Goal: Check status

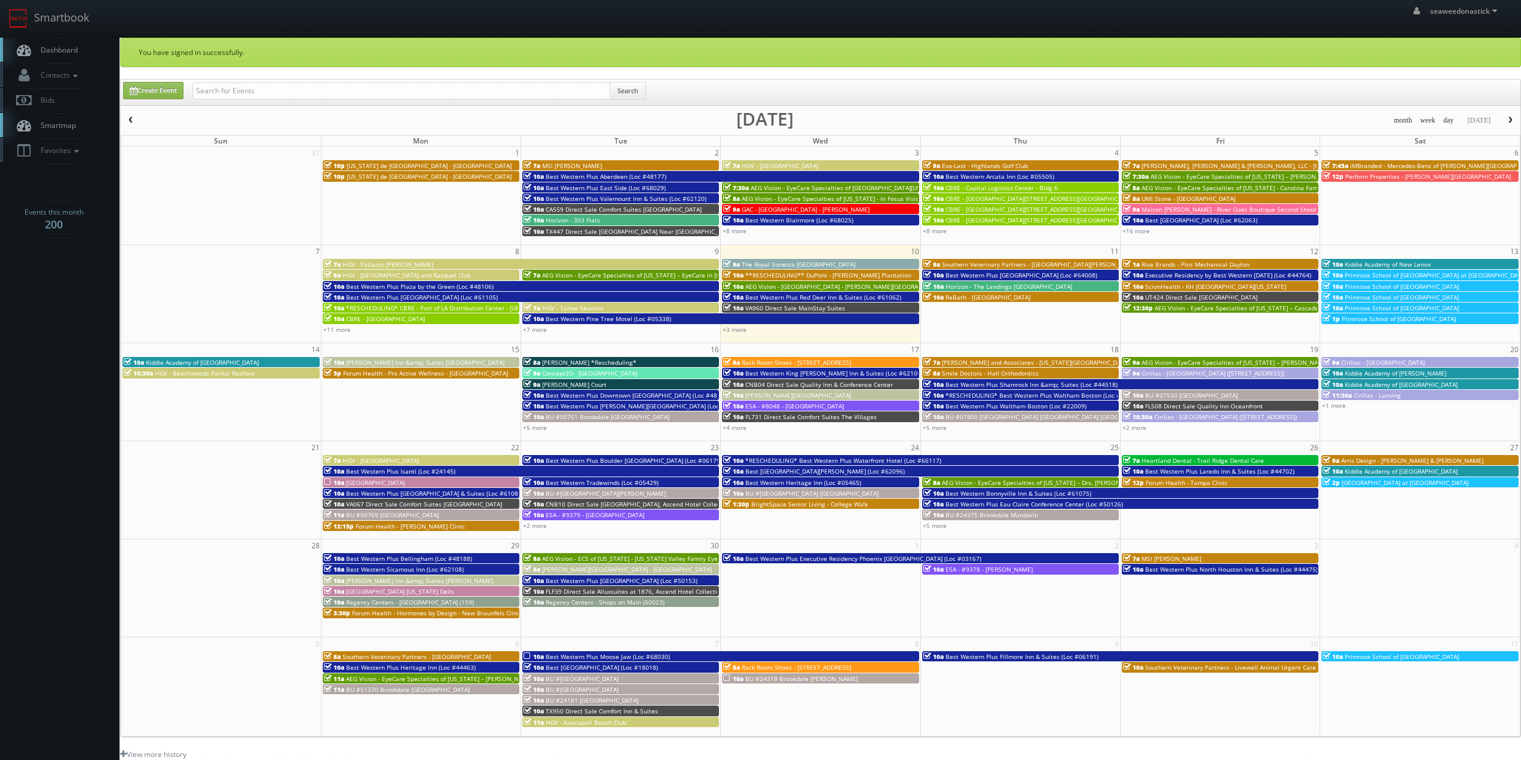
click at [216, 88] on input "text" at bounding box center [401, 90] width 418 height 17
drag, startPoint x: 443, startPoint y: 91, endPoint x: 394, endPoint y: 102, distance: 49.7
click at [394, 102] on div "(08-28-25) Rack Room Shoes - 627 The Fountains at Farrah (No Rush) Search" at bounding box center [419, 93] width 454 height 23
type input "(08-28-25) Rack Room Shoes - 627 The Fountains at Farrah"
click at [624, 90] on button "Search" at bounding box center [628, 91] width 36 height 18
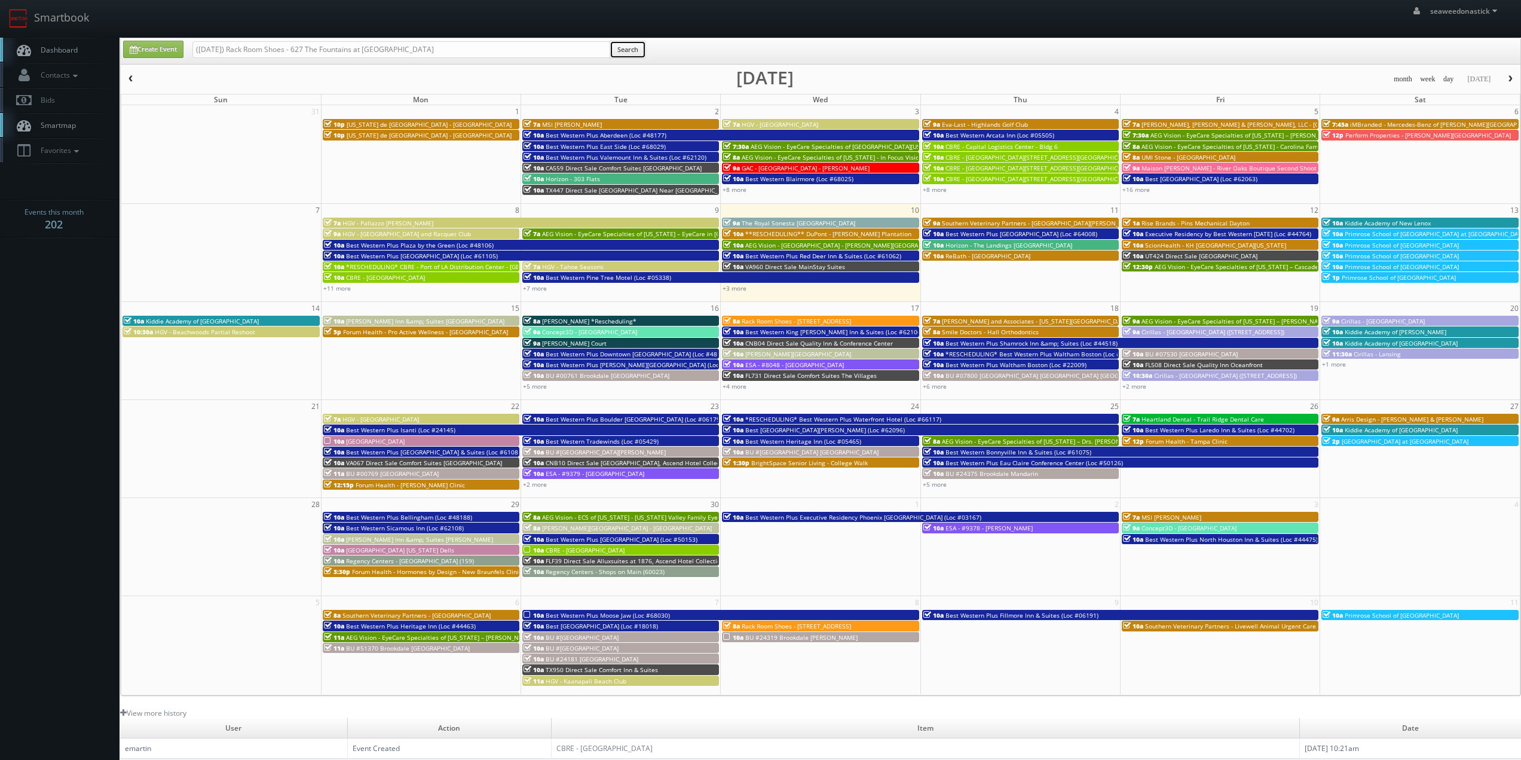
click at [623, 51] on button "Search" at bounding box center [628, 50] width 36 height 18
drag, startPoint x: 235, startPoint y: 52, endPoint x: 200, endPoint y: 63, distance: 37.0
click at [111, 63] on body "Smartbook Toggle Side Navigation Toggle Top Navigation seaweedonastick seaweedo…" at bounding box center [760, 471] width 1521 height 942
type input "Rack Room Shoes - 627 The Fountains at Farrah"
click at [617, 54] on button "Search" at bounding box center [628, 50] width 36 height 18
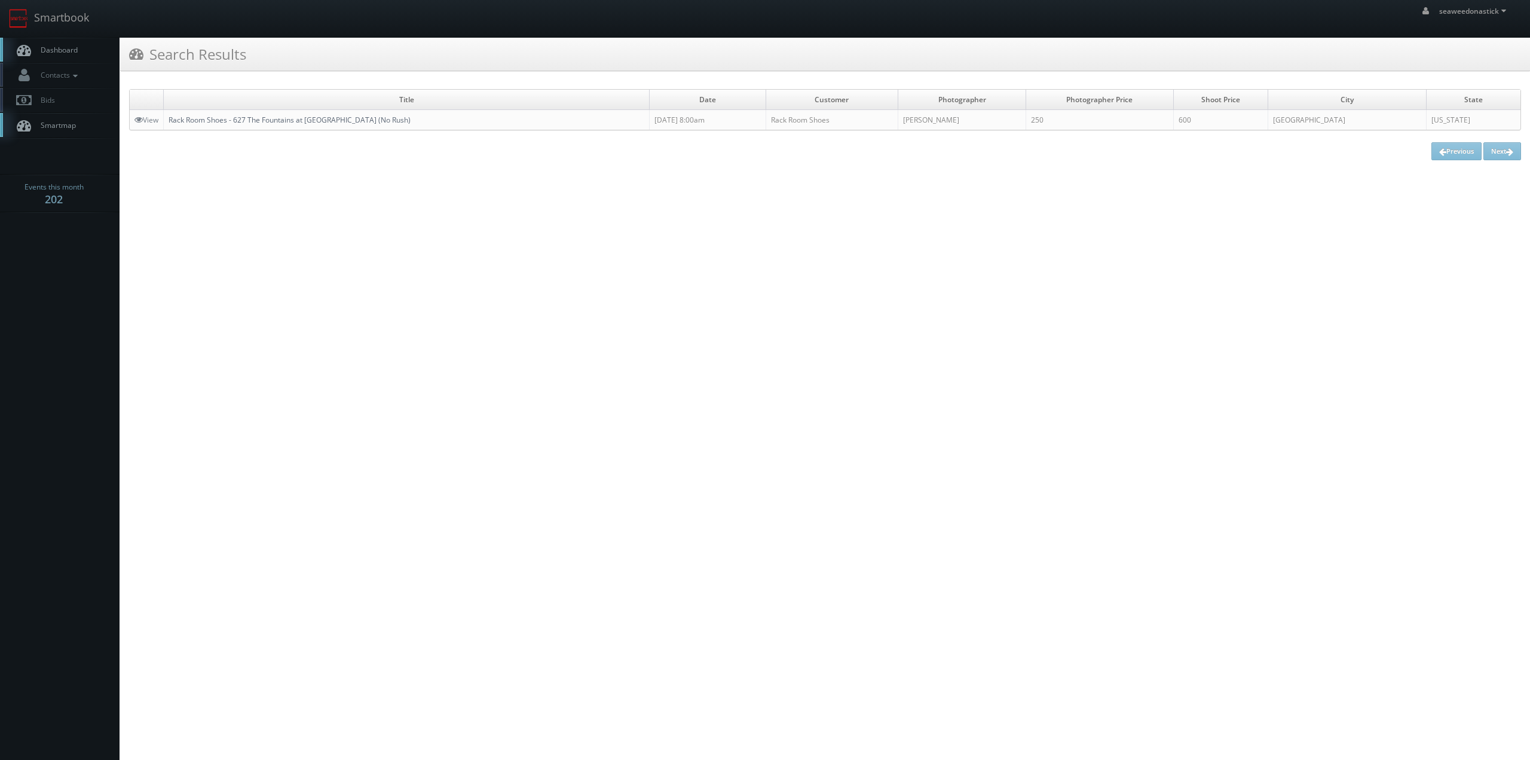
click at [253, 118] on link "Rack Room Shoes - 627 The Fountains at [GEOGRAPHIC_DATA] (No Rush)" at bounding box center [290, 120] width 242 height 10
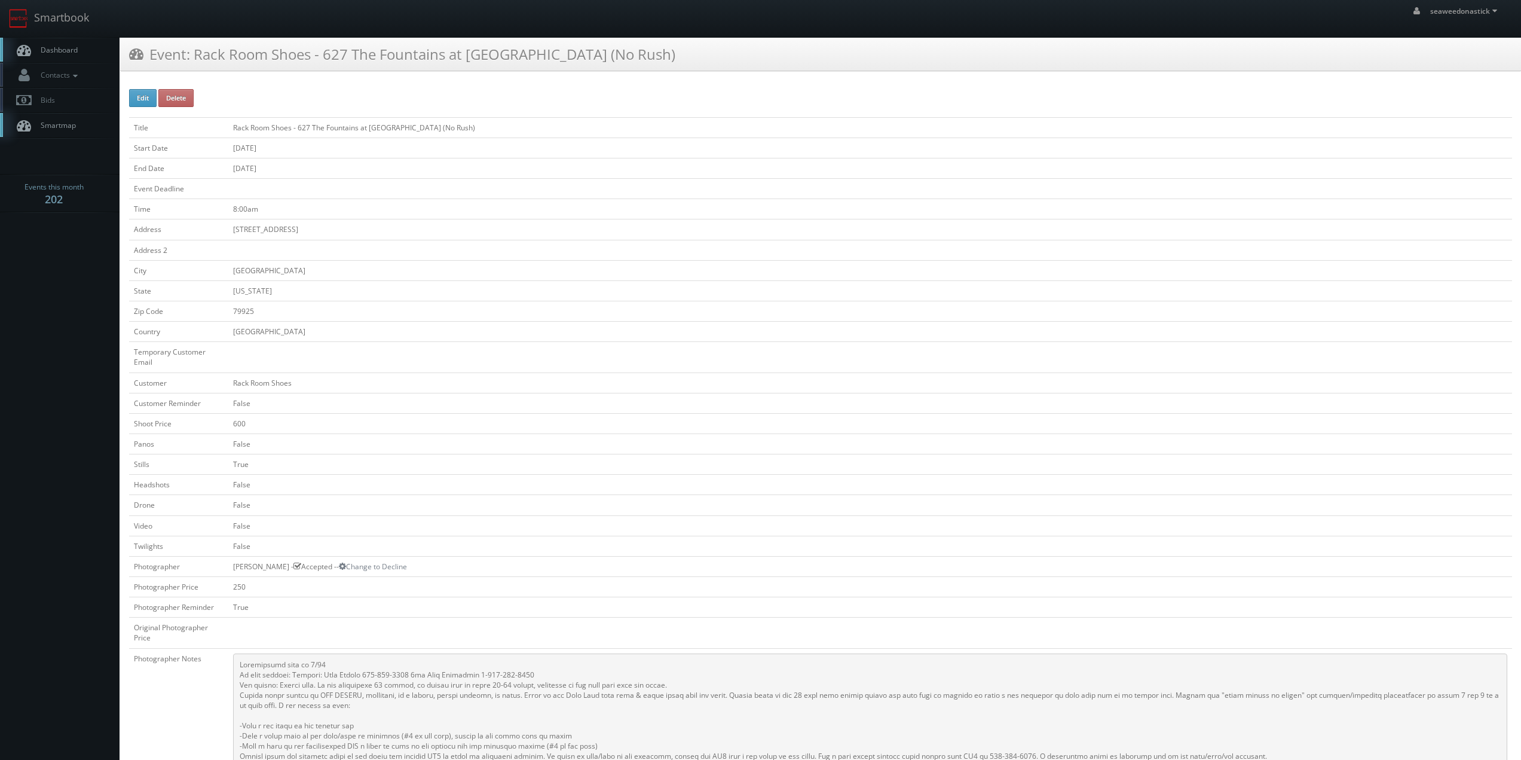
click at [316, 165] on td "08/28/2025" at bounding box center [870, 168] width 1284 height 20
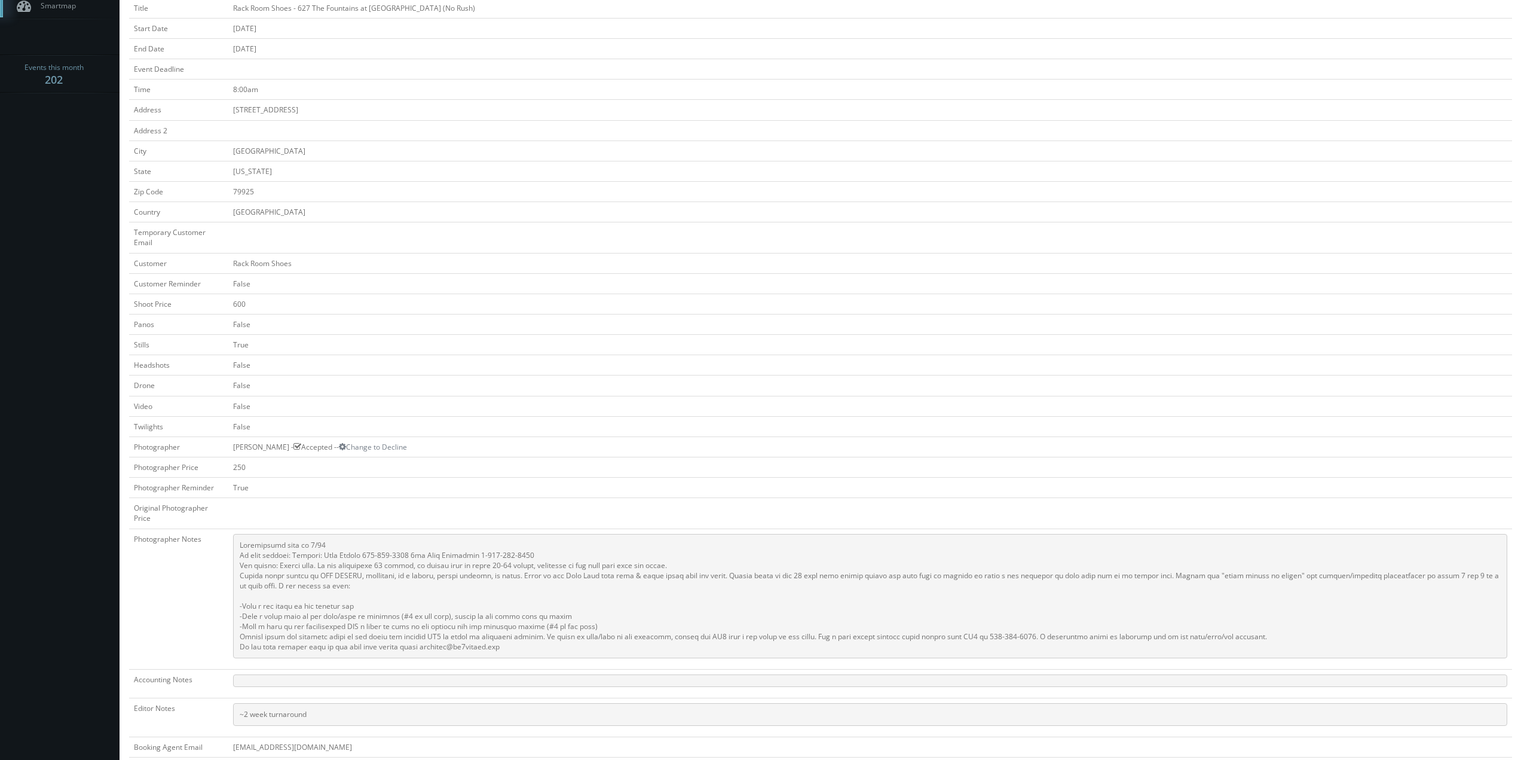
scroll to position [60, 0]
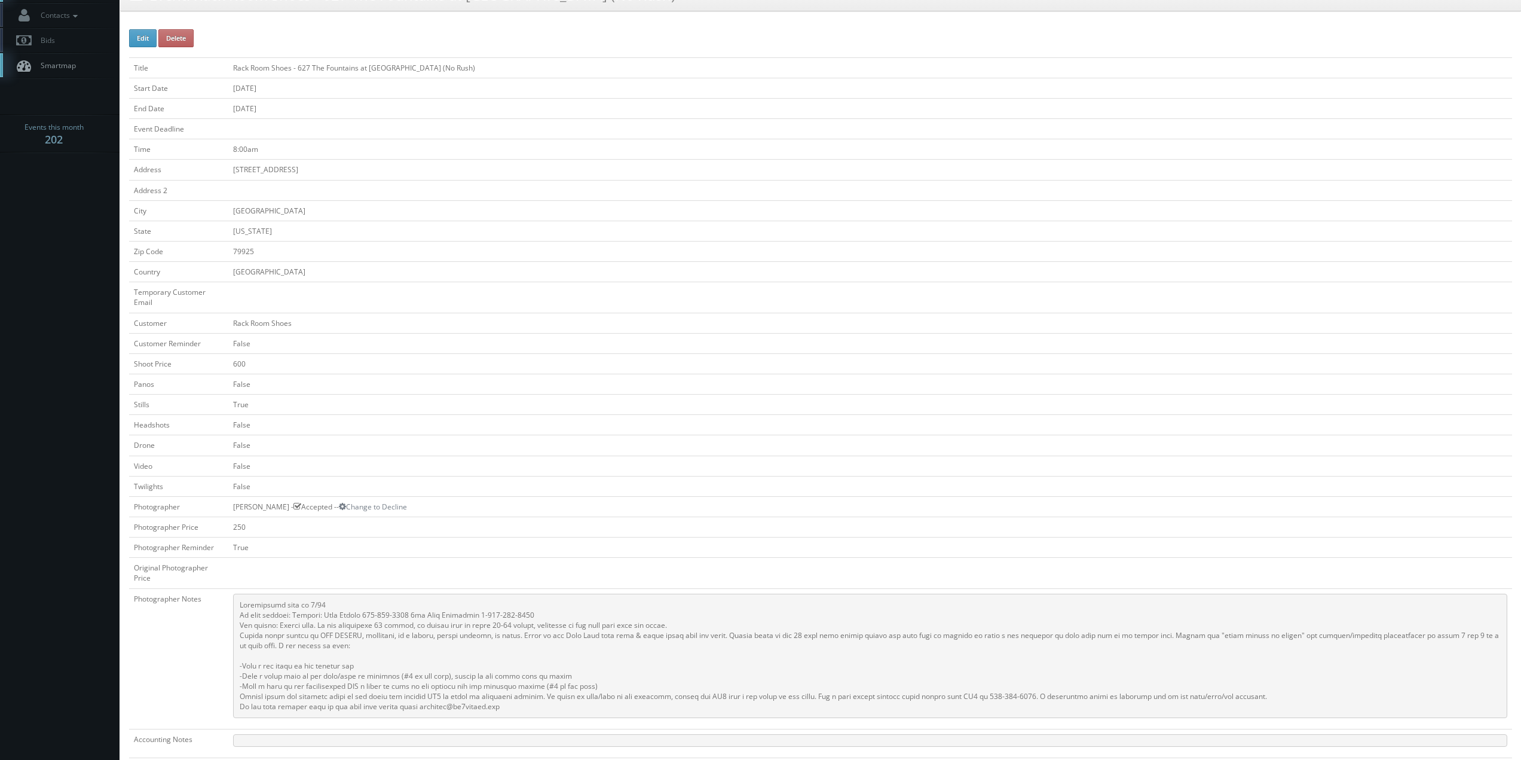
click at [394, 188] on td at bounding box center [870, 190] width 1284 height 20
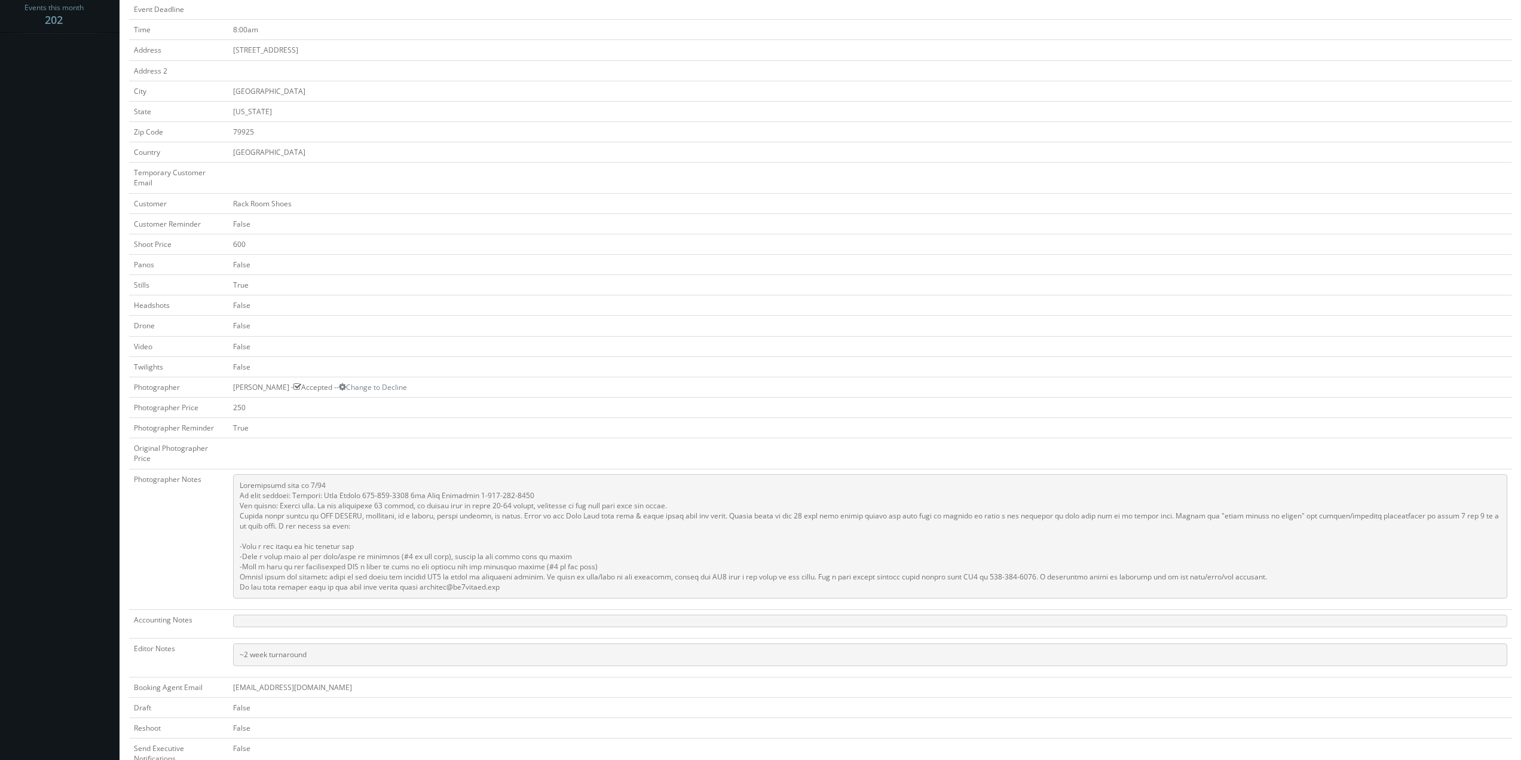
click at [579, 216] on td "False" at bounding box center [870, 223] width 1284 height 20
click at [309, 499] on pre at bounding box center [870, 536] width 1274 height 124
